Goal: Find specific page/section: Find specific page/section

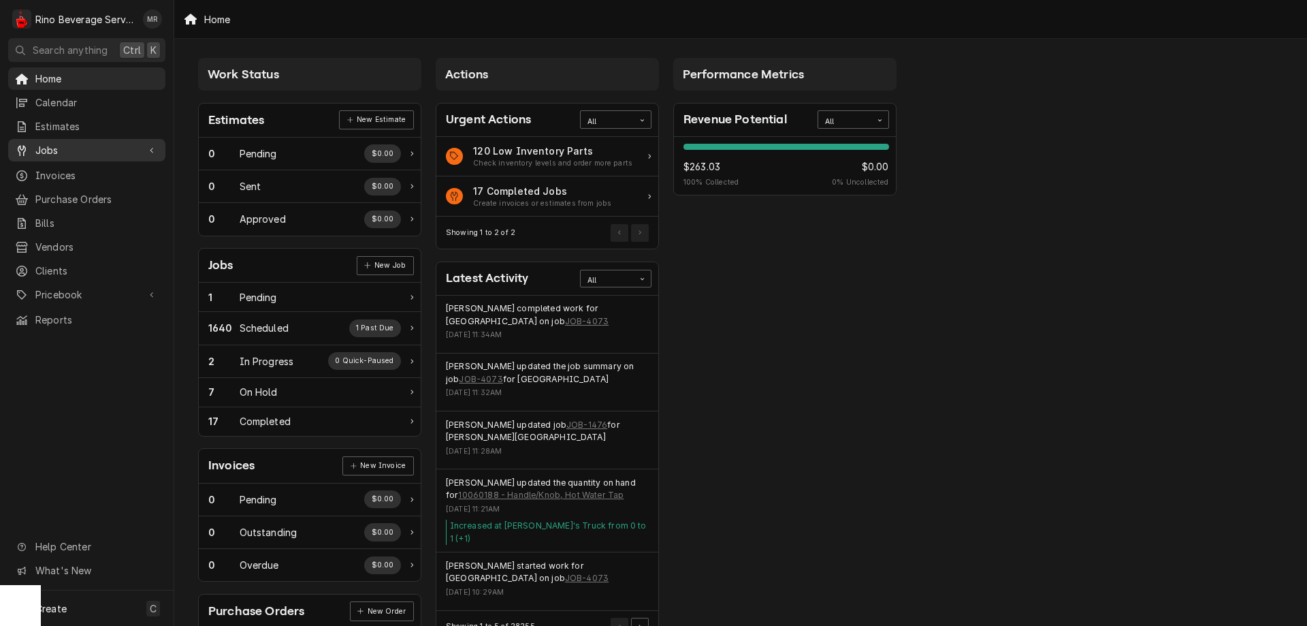
click at [63, 146] on span "Jobs" at bounding box center [86, 150] width 103 height 14
click at [44, 167] on span "Jobs" at bounding box center [96, 174] width 123 height 14
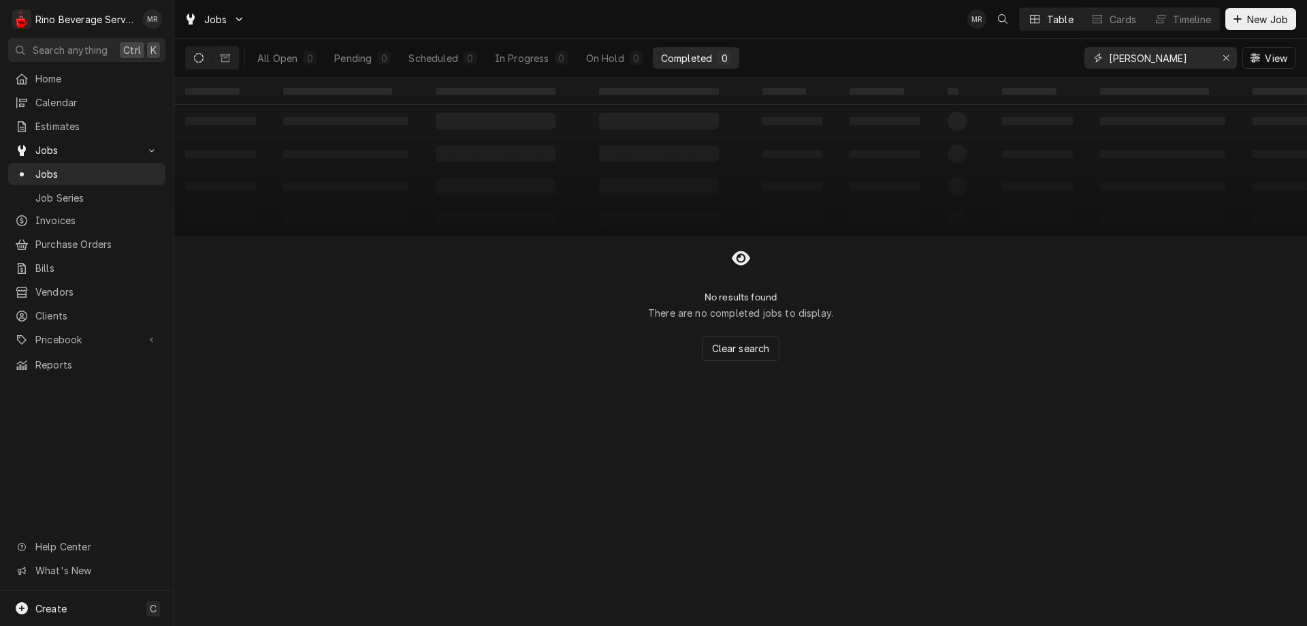
click at [1155, 57] on input "morgan" at bounding box center [1160, 58] width 102 height 22
click at [1229, 54] on icon "Erase input" at bounding box center [1226, 58] width 7 height 10
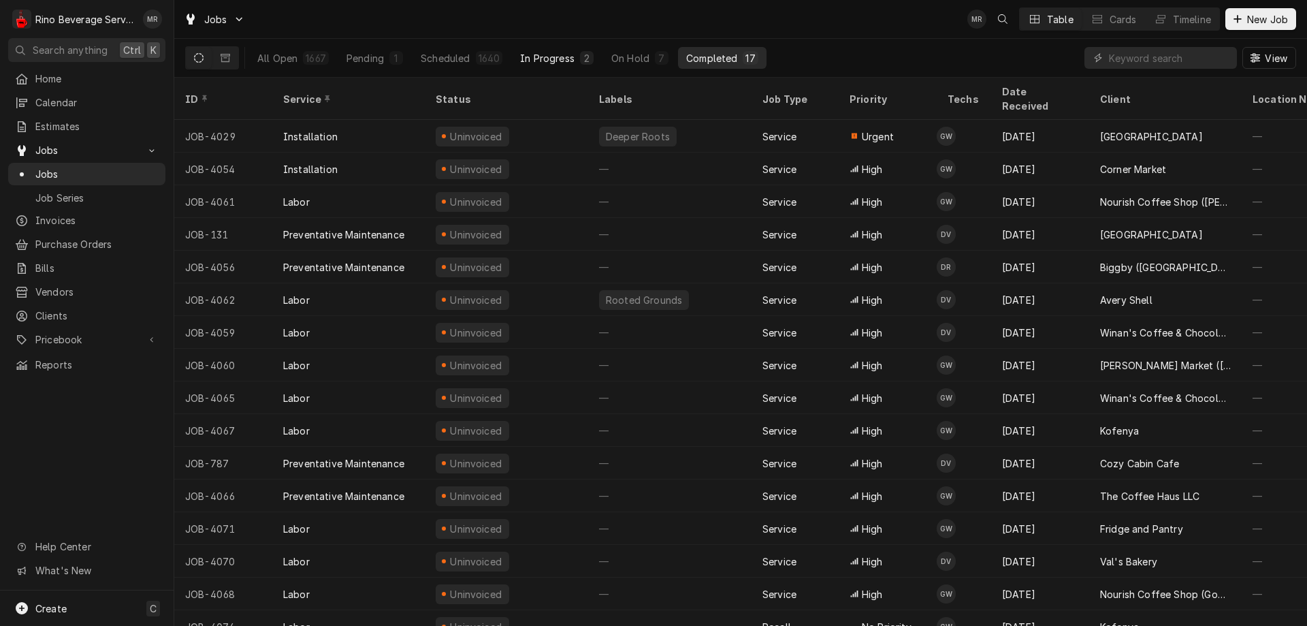
click at [543, 56] on div "In Progress" at bounding box center [547, 58] width 54 height 14
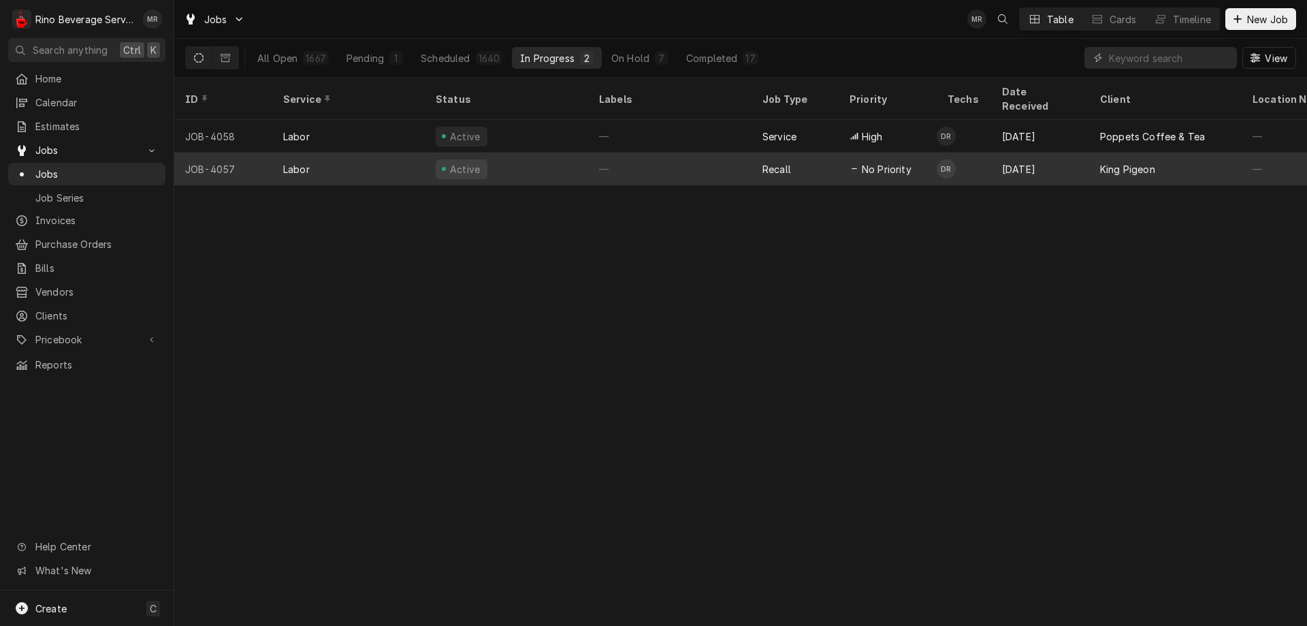
click at [300, 162] on div "Labor" at bounding box center [296, 169] width 27 height 14
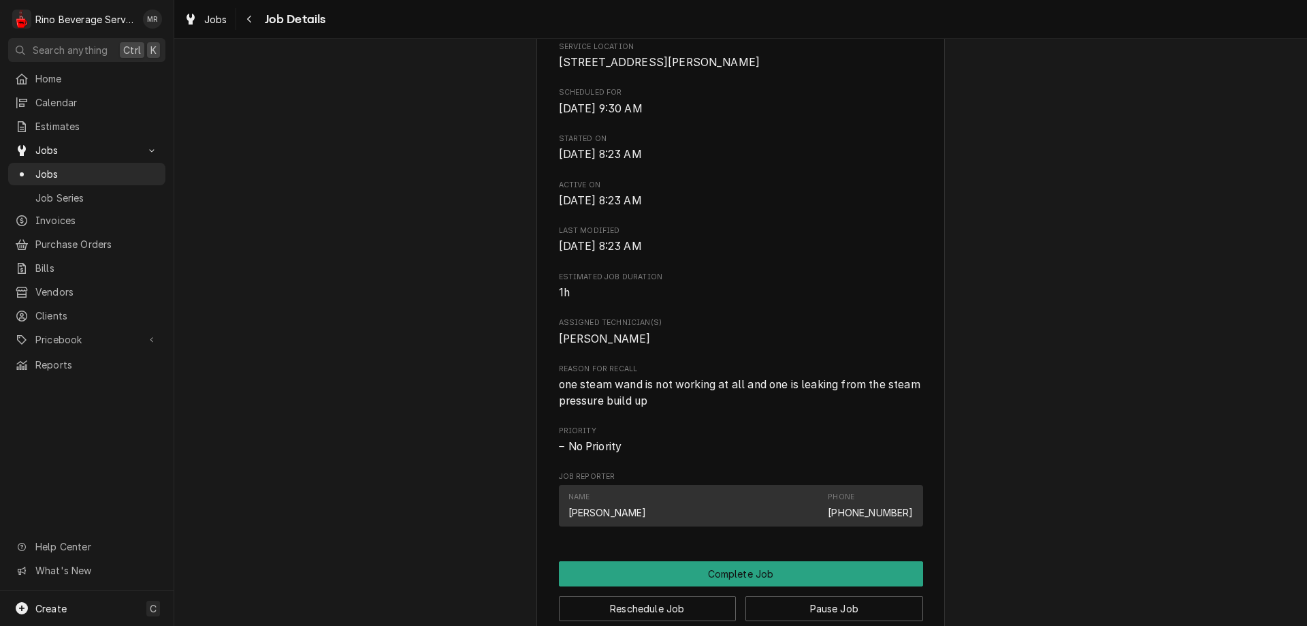
scroll to position [191, 0]
